Goal: Task Accomplishment & Management: Use online tool/utility

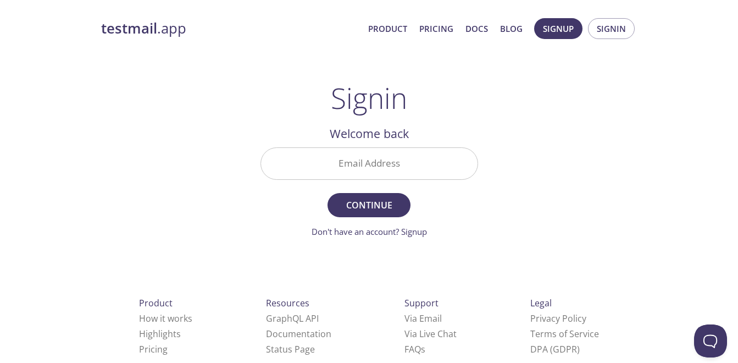
click at [403, 158] on input "Email Address" at bounding box center [369, 163] width 217 height 31
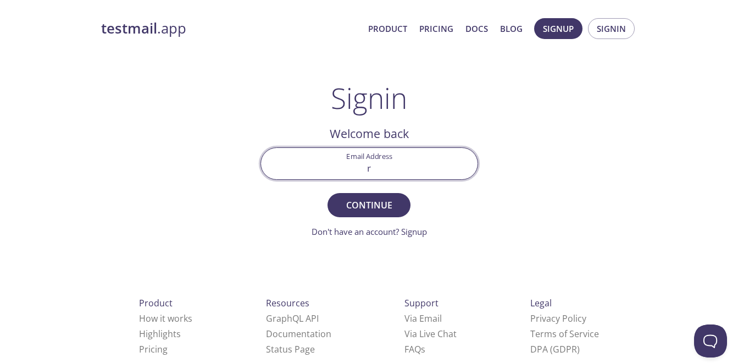
type input "[EMAIL_ADDRESS][DOMAIN_NAME]"
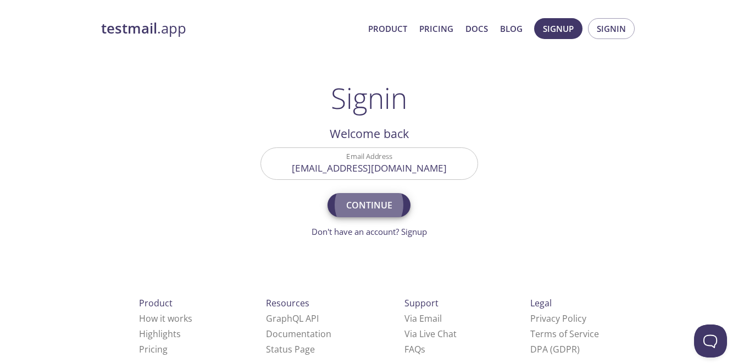
click at [328, 193] on button "Continue" at bounding box center [369, 205] width 82 height 24
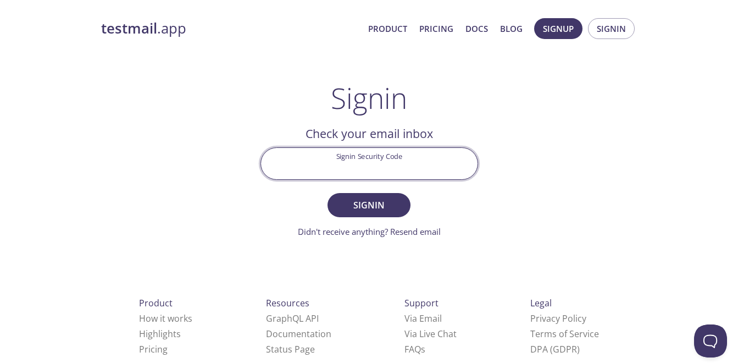
click at [344, 168] on input "Signin Security Code" at bounding box center [369, 163] width 217 height 31
paste input "JC7H3E8"
type input "JC7H3E8"
click at [354, 201] on span "Signin" at bounding box center [369, 204] width 58 height 15
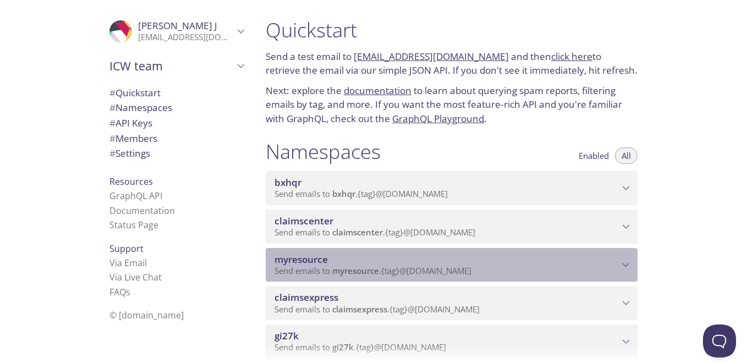
click at [539, 272] on p "Send emails to myresource . {tag} @[DOMAIN_NAME]" at bounding box center [446, 271] width 344 height 11
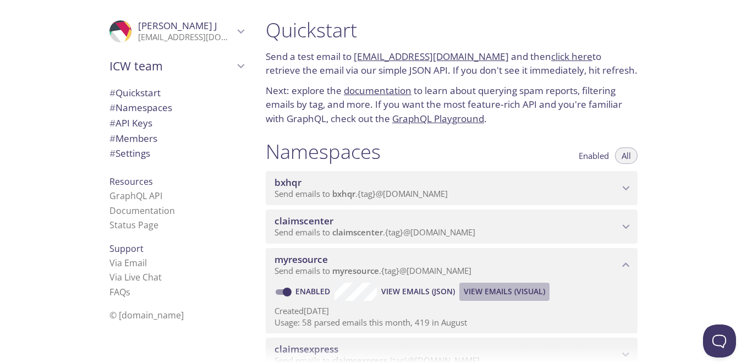
click at [483, 286] on span "View Emails (Visual)" at bounding box center [503, 291] width 81 height 13
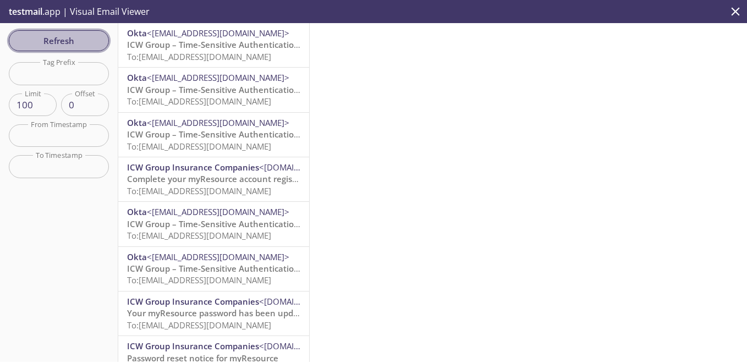
click at [69, 37] on span "Refresh" at bounding box center [59, 41] width 82 height 14
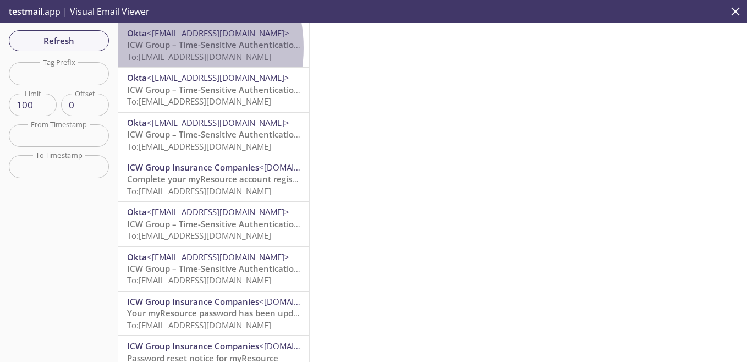
click at [154, 48] on span "ICW Group – Time-Sensitive Authentication Code" at bounding box center [224, 44] width 195 height 11
